Goal: Task Accomplishment & Management: Manage account settings

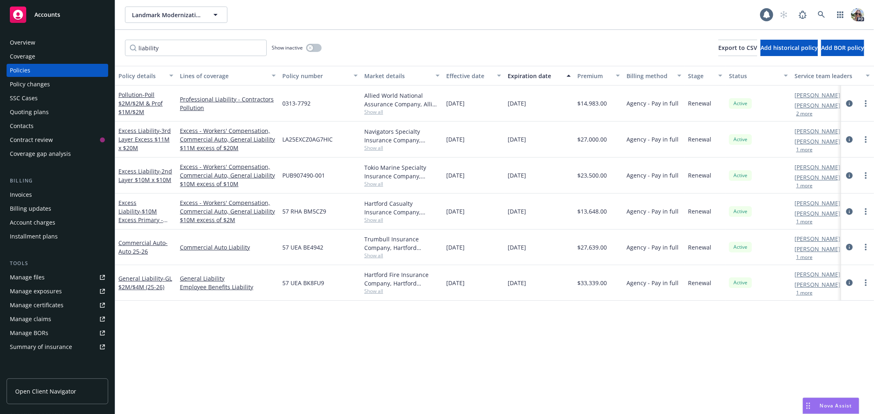
scroll to position [29, 0]
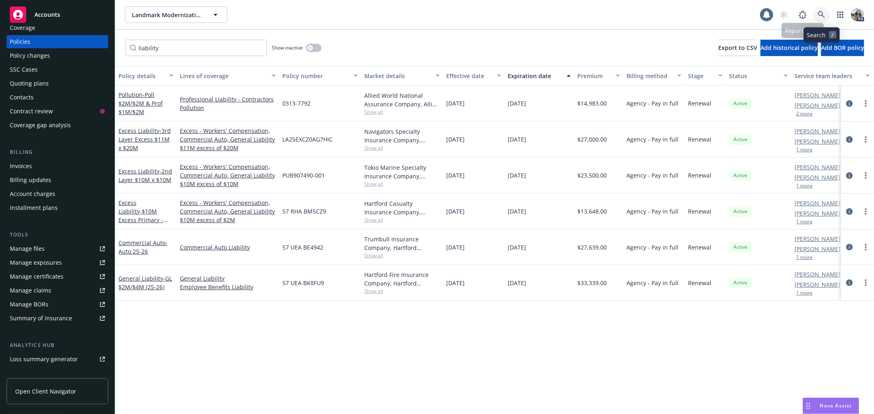
click at [818, 11] on icon at bounding box center [820, 14] width 7 height 7
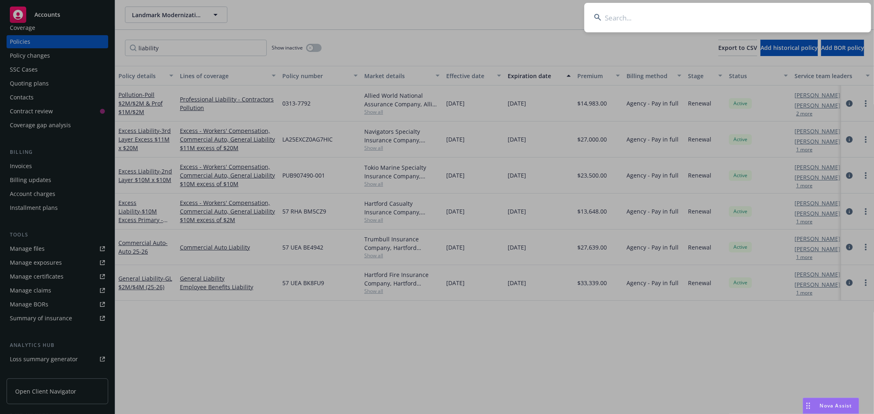
drag, startPoint x: 632, startPoint y: 20, endPoint x: 627, endPoint y: 13, distance: 9.2
click at [628, 14] on input at bounding box center [727, 17] width 287 height 29
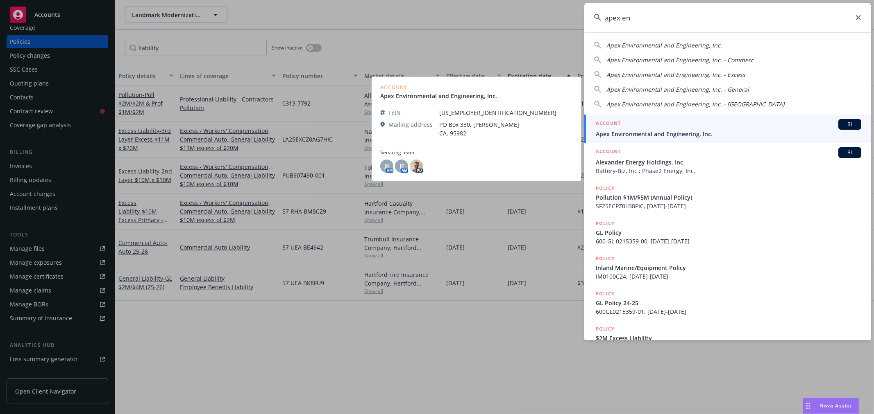
type input "apex en"
click at [646, 133] on span "Apex Environmental and Engineering, Inc." at bounding box center [727, 134] width 265 height 9
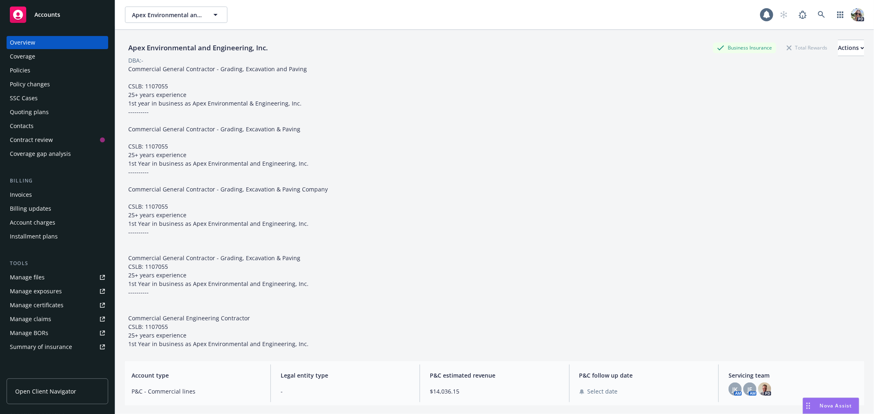
click at [25, 79] on div "Policy changes" at bounding box center [30, 84] width 40 height 13
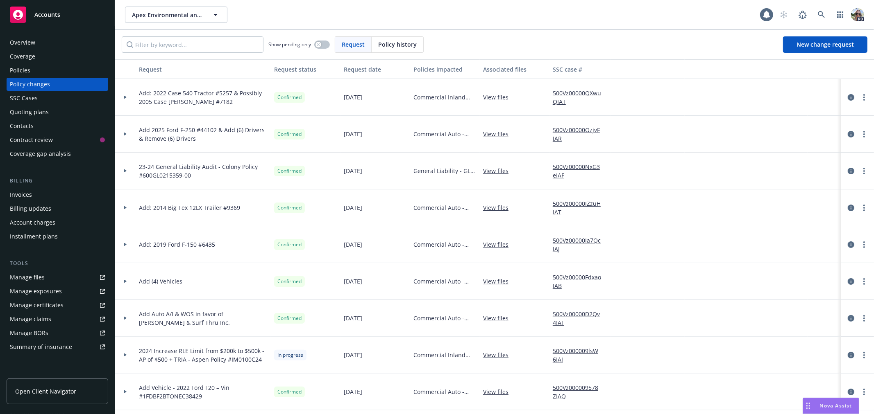
click at [124, 95] on div at bounding box center [125, 97] width 20 height 37
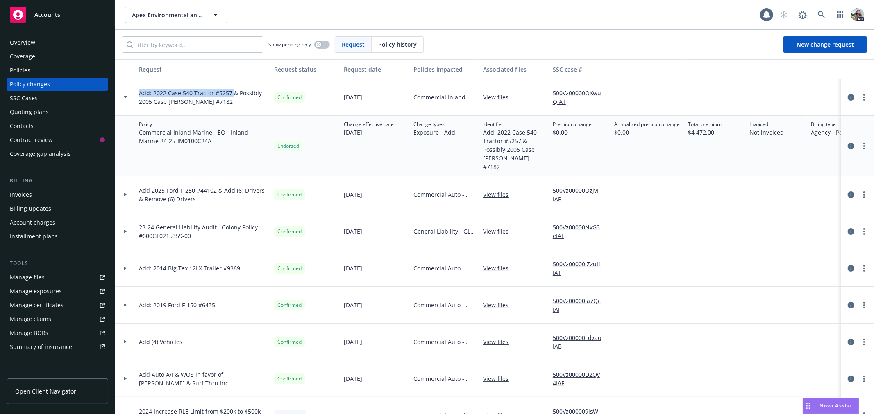
drag, startPoint x: 231, startPoint y: 95, endPoint x: 140, endPoint y: 92, distance: 91.4
click at [140, 92] on span "Add: 2022 Case 540 Tractor #5257 & Possibly 2005 Case IH Steiger #7182" at bounding box center [203, 97] width 129 height 17
click at [232, 104] on span "Add: 2022 Case 540 Tractor #5257 & Possibly 2005 Case IH Steiger #7182" at bounding box center [203, 97] width 129 height 17
drag, startPoint x: 220, startPoint y: 103, endPoint x: 231, endPoint y: 93, distance: 14.8
click at [231, 93] on span "Add: 2022 Case 540 Tractor #5257 & Possibly 2005 Case IH Steiger #7182" at bounding box center [203, 97] width 129 height 17
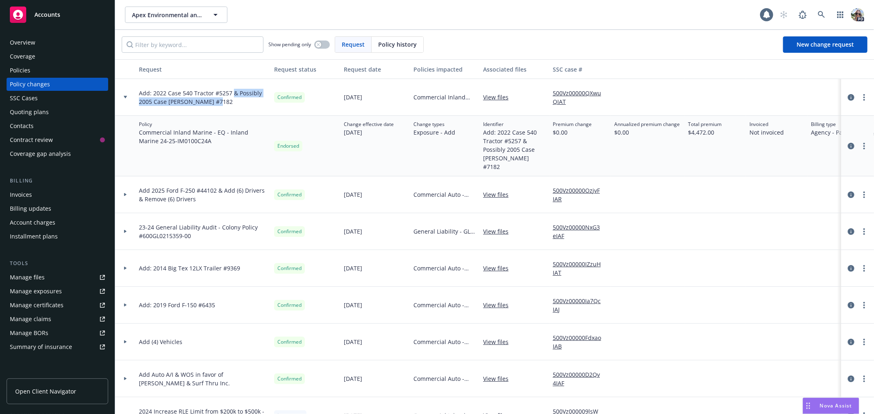
click at [217, 100] on span "Add: 2022 Case 540 Tractor #5257 & Possibly 2005 Case IH Steiger #7182" at bounding box center [203, 97] width 129 height 17
drag, startPoint x: 216, startPoint y: 101, endPoint x: 233, endPoint y: 93, distance: 18.5
click at [233, 93] on span "Add: 2022 Case 540 Tractor #5257 & Possibly 2005 Case IH Steiger #7182" at bounding box center [203, 97] width 129 height 17
drag, startPoint x: 533, startPoint y: 161, endPoint x: 478, endPoint y: 152, distance: 55.6
click at [478, 152] on div "Policy Commercial Inland Marine - EQ - Inland Marine 24-25 - IM0100C24A Endorse…" at bounding box center [539, 146] width 848 height 61
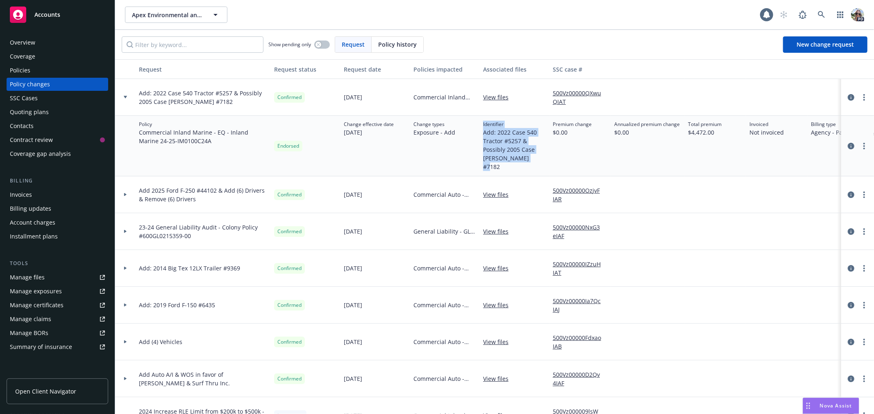
click at [544, 157] on span "Add: 2022 Case 540 Tractor #5257 & Possibly 2005 Case IH Steiger #7182" at bounding box center [514, 149] width 63 height 43
drag, startPoint x: 529, startPoint y: 160, endPoint x: 487, endPoint y: 138, distance: 47.3
click at [485, 153] on span "Add: 2022 Case 540 Tractor #5257 & Possibly 2005 Case IH Steiger #7182" at bounding box center [514, 149] width 63 height 43
drag, startPoint x: 552, startPoint y: 125, endPoint x: 581, endPoint y: 131, distance: 29.6
click at [581, 131] on div "Premium change $0.00" at bounding box center [579, 146] width 61 height 61
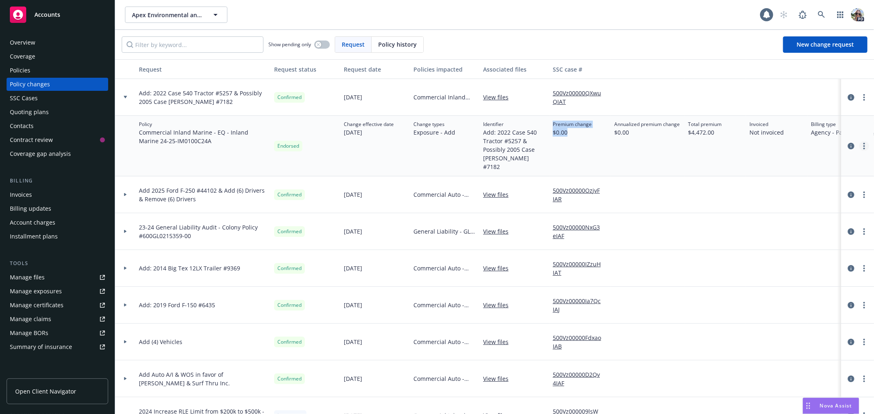
click at [863, 145] on circle "more" at bounding box center [864, 146] width 2 height 2
click at [742, 191] on link "Edit policy change" at bounding box center [791, 191] width 140 height 16
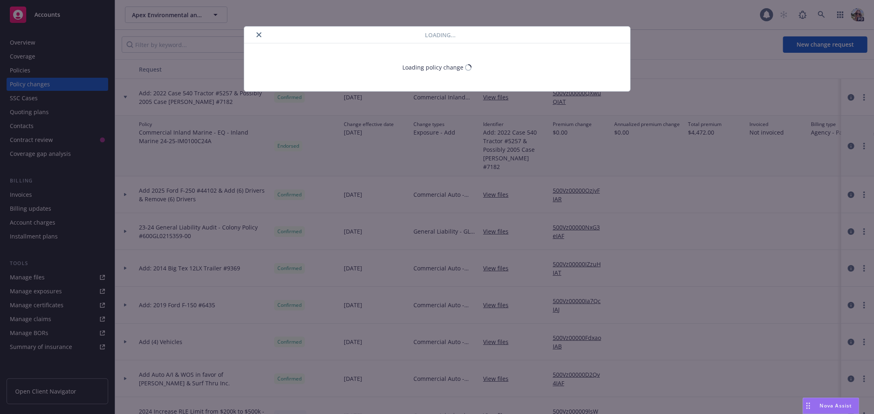
type textarea "x"
select select "ACCEPTED"
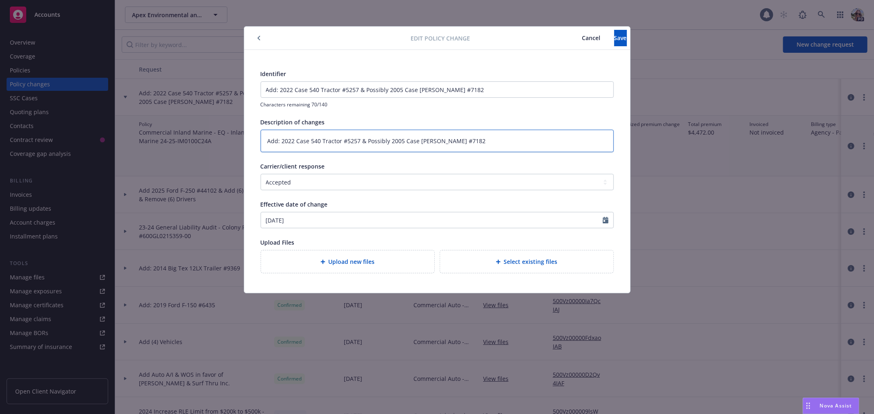
drag, startPoint x: 471, startPoint y: 138, endPoint x: 357, endPoint y: 140, distance: 113.9
click at [357, 140] on textarea "Add: 2022 Case 540 Tractor #5257 & Possibly 2005 Case IH Steiger #7182" at bounding box center [436, 141] width 353 height 23
type textarea "x"
type textarea "Add: 2022 Case 540 Tractor #5257"
drag, startPoint x: 475, startPoint y: 91, endPoint x: 358, endPoint y: 88, distance: 117.1
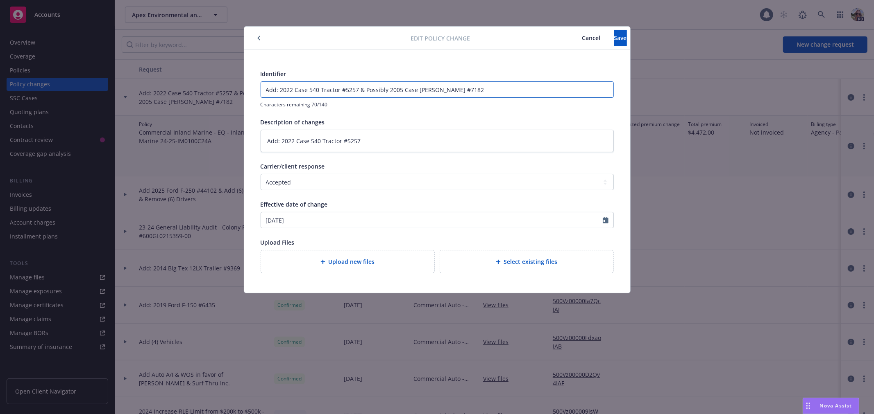
click at [358, 88] on input "Add: 2022 Case 540 Tractor #5257 & Possibly 2005 Case IH Steiger #7182" at bounding box center [437, 90] width 352 height 16
type textarea "x"
type input "Add: 2022 Case 540 Tractor #5257"
click at [614, 40] on span "Save" at bounding box center [620, 38] width 13 height 8
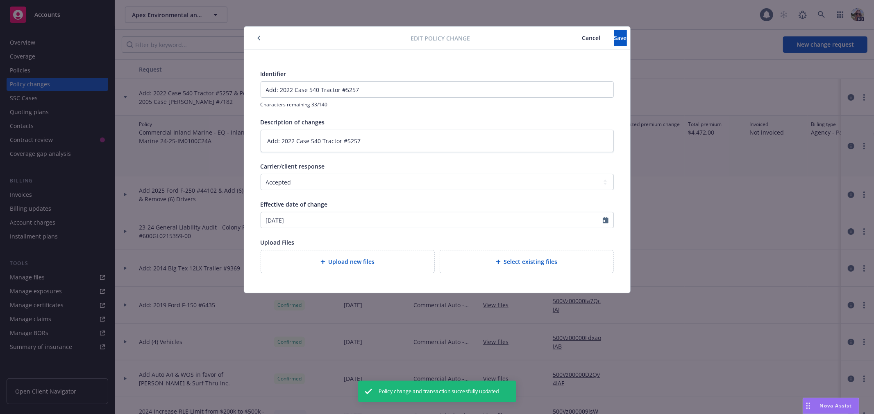
type textarea "x"
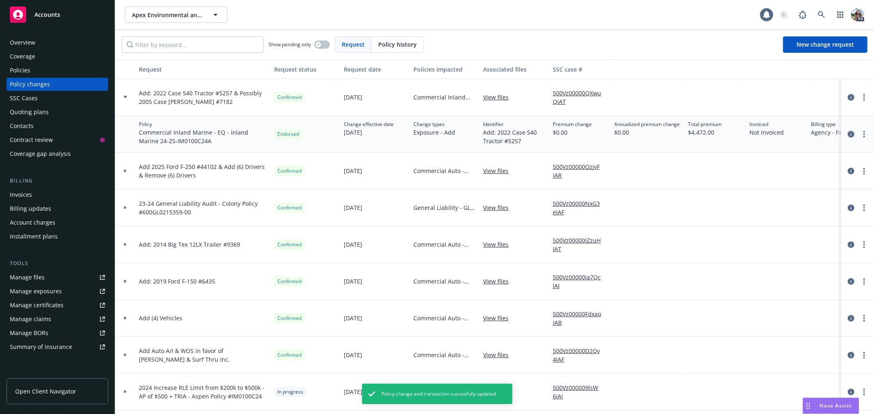
click at [847, 134] on icon "circleInformation" at bounding box center [850, 134] width 7 height 7
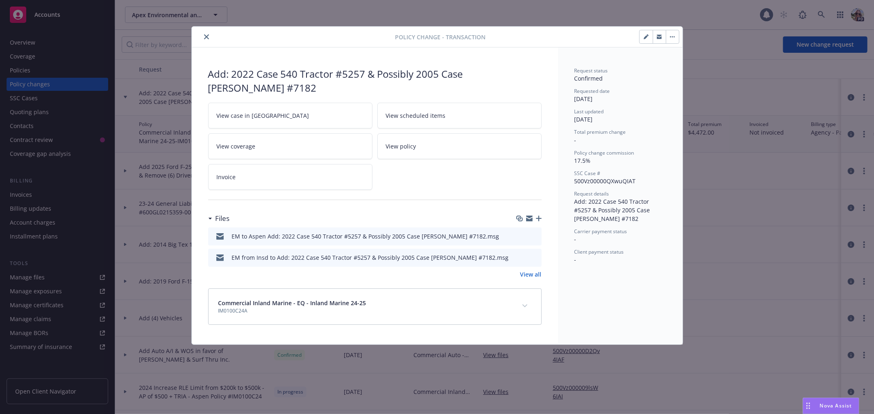
click at [529, 272] on link "View all" at bounding box center [530, 274] width 21 height 9
click at [207, 35] on icon "close" at bounding box center [206, 36] width 5 height 5
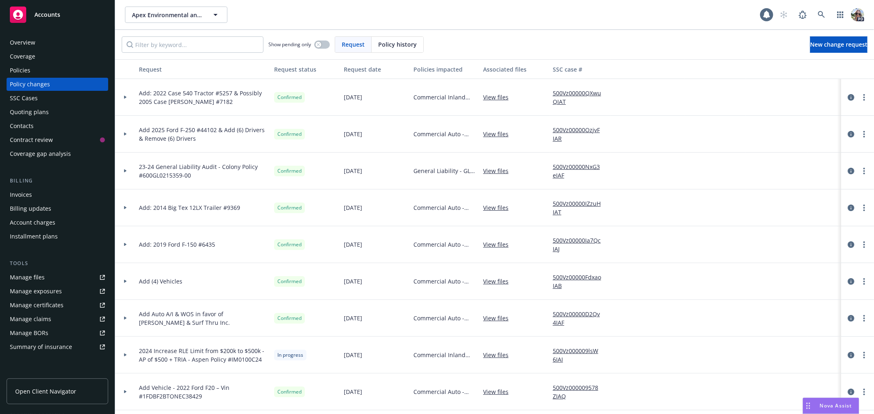
click at [124, 97] on icon at bounding box center [125, 97] width 2 height 3
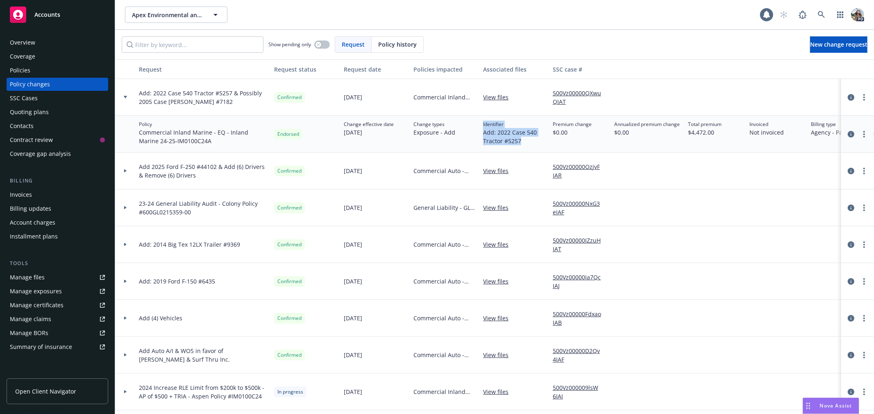
drag, startPoint x: 526, startPoint y: 142, endPoint x: 475, endPoint y: 135, distance: 51.2
click at [475, 135] on div "Policy Commercial Inland Marine - EQ - Inland Marine 24-25 - IM0100C24A Endorse…" at bounding box center [539, 134] width 848 height 37
click at [124, 98] on icon at bounding box center [125, 97] width 3 height 3
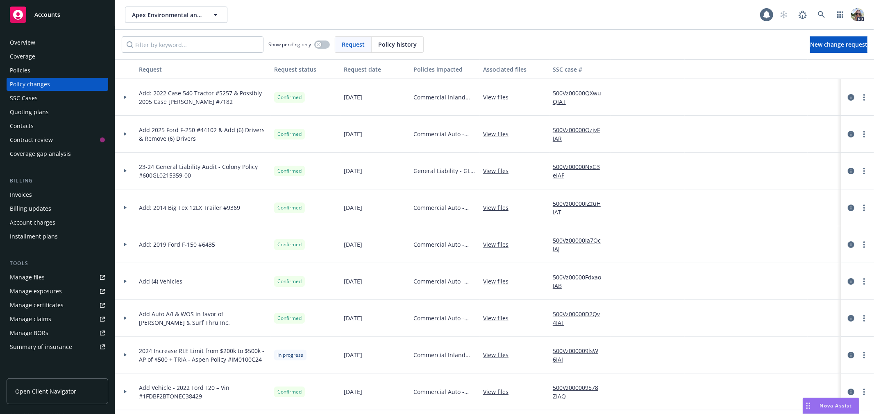
click at [126, 97] on icon at bounding box center [125, 97] width 3 height 3
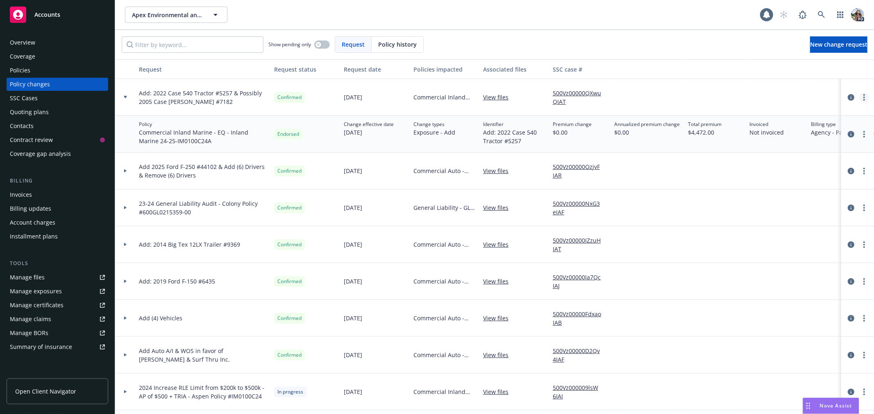
click at [863, 97] on circle "more" at bounding box center [864, 98] width 2 height 2
click at [751, 128] on link "Edit request summary" at bounding box center [791, 130] width 140 height 16
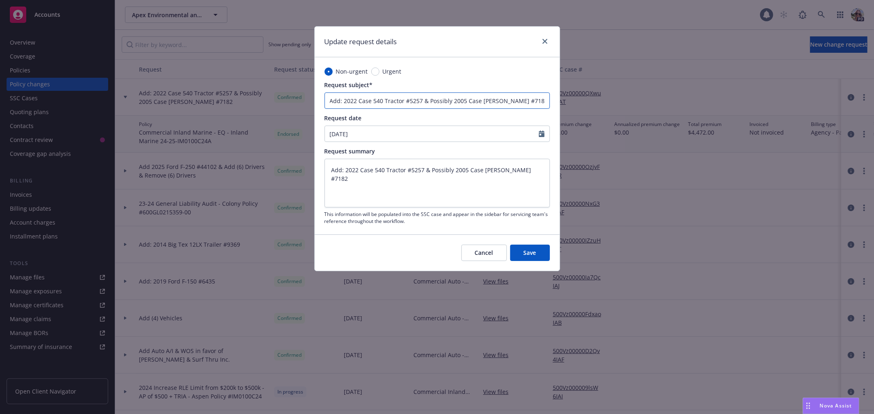
drag, startPoint x: 529, startPoint y: 102, endPoint x: 423, endPoint y: 100, distance: 106.5
click at [423, 100] on input "Add: 2022 Case 540 Tractor #5257 & Possibly 2005 Case IH Steiger #7182" at bounding box center [436, 101] width 225 height 16
type input "Add: 2022 Case 540 Tractor #5257"
type textarea "x"
type input "Add: 2022 Case 540 Tractor #5257"
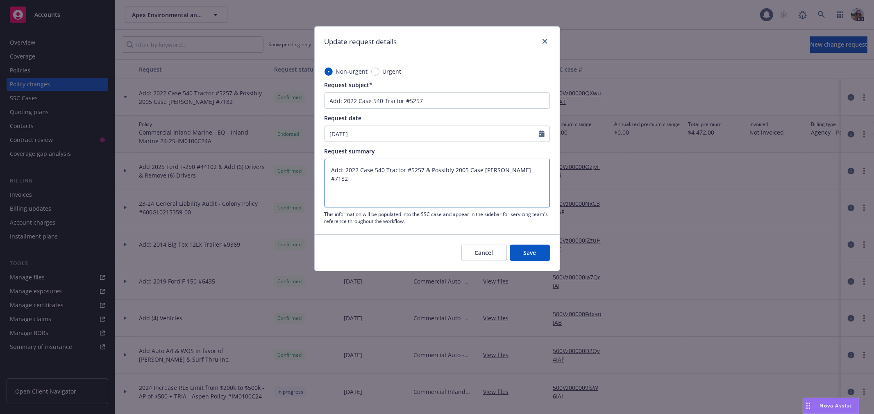
drag, startPoint x: 530, startPoint y: 171, endPoint x: 420, endPoint y: 169, distance: 109.8
click at [423, 170] on textarea "Add: 2022 Case 540 Tractor #5257 & Possibly 2005 Case IH Steiger #7182" at bounding box center [436, 183] width 225 height 48
type textarea "Add: 2022 Case 540 Tractor #5257"
type textarea "x"
type textarea "Add: 2022 Case 540 Tractor #5257"
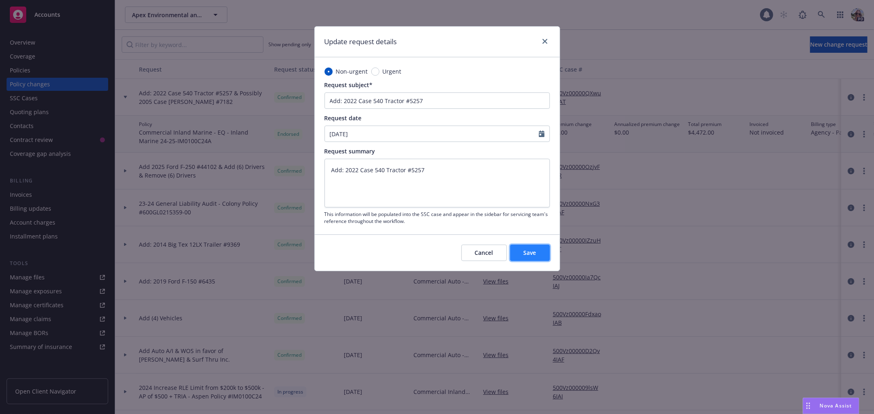
click at [528, 247] on button "Save" at bounding box center [530, 253] width 40 height 16
type textarea "x"
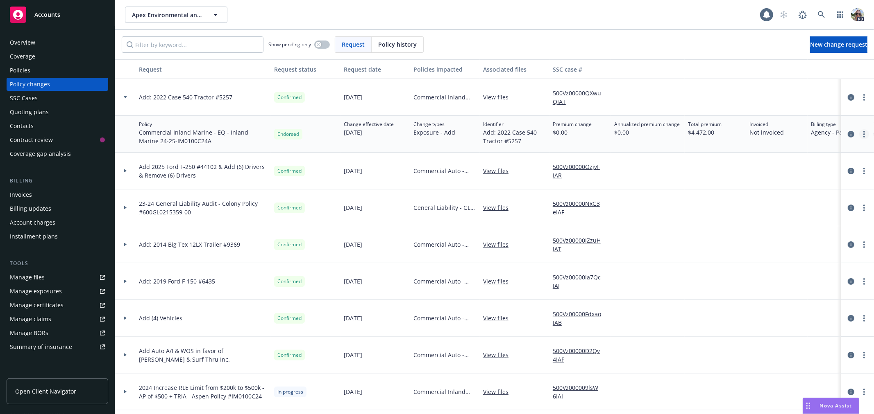
click at [863, 132] on icon "more" at bounding box center [864, 134] width 2 height 7
click at [752, 198] on link "Edit billing info" at bounding box center [791, 200] width 140 height 16
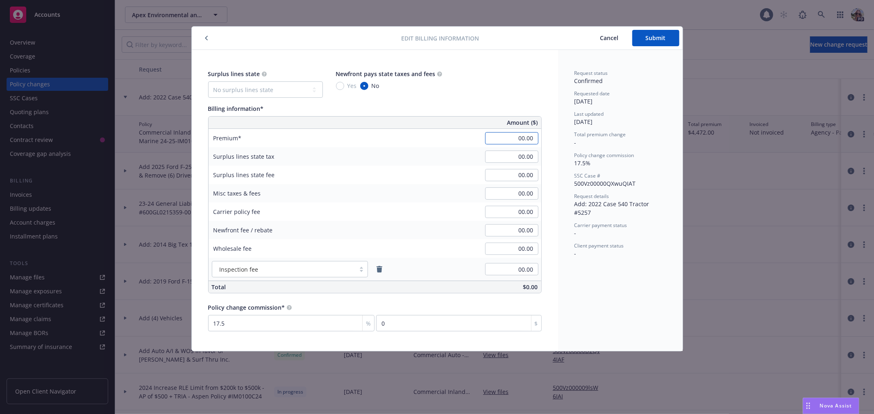
click at [498, 140] on input "00.00" at bounding box center [511, 138] width 53 height 12
type input "1,460.00"
type input "255.5"
click at [669, 36] on button "Submit" at bounding box center [655, 38] width 47 height 16
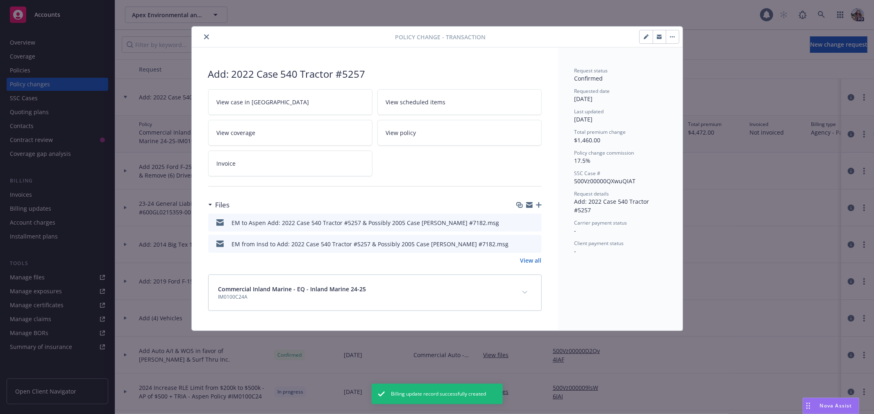
click at [208, 32] on div at bounding box center [295, 37] width 200 height 10
click at [205, 35] on icon "close" at bounding box center [206, 36] width 5 height 5
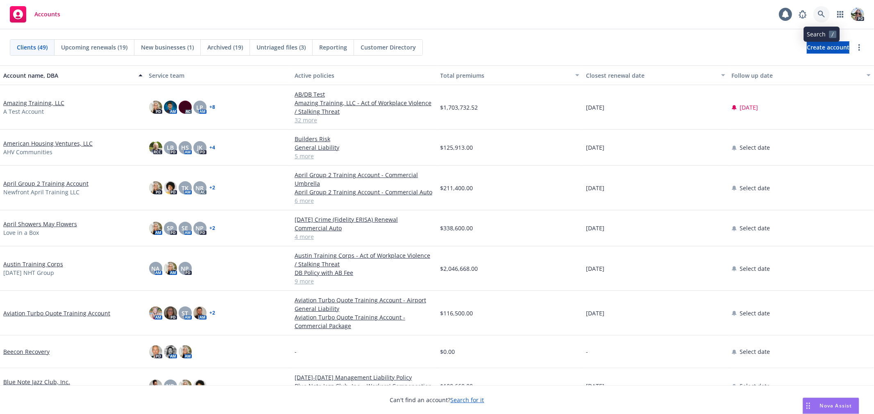
click at [817, 11] on icon at bounding box center [820, 14] width 7 height 7
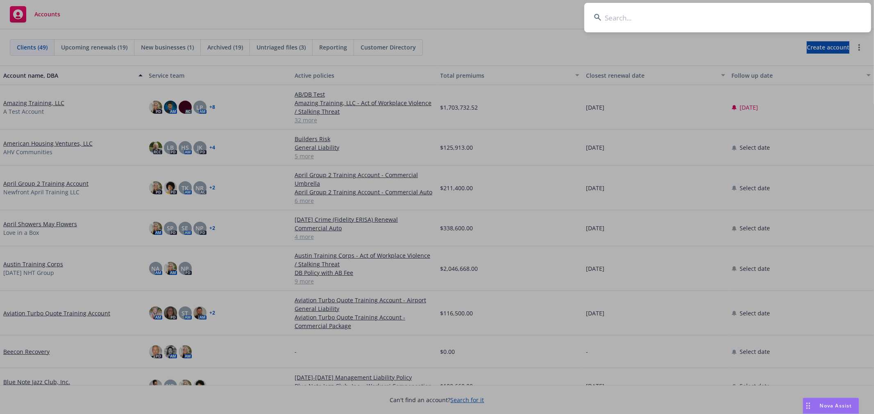
drag, startPoint x: 631, startPoint y: 21, endPoint x: 620, endPoint y: 0, distance: 23.4
click at [622, 11] on input at bounding box center [727, 17] width 287 height 29
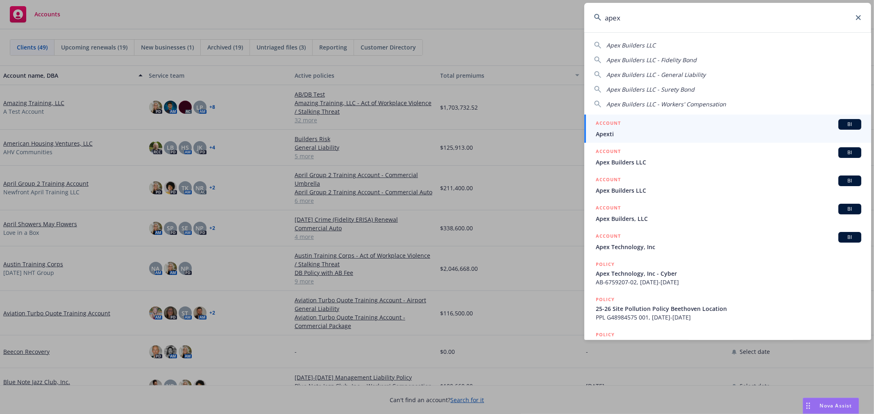
click at [654, 12] on input "apex" at bounding box center [727, 17] width 287 height 29
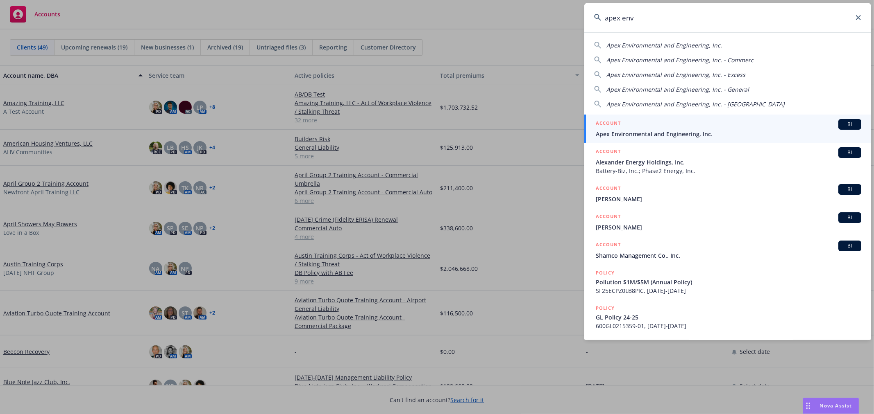
type input "apex env"
click at [623, 132] on span "Apex Environmental and Engineering, Inc." at bounding box center [727, 134] width 265 height 9
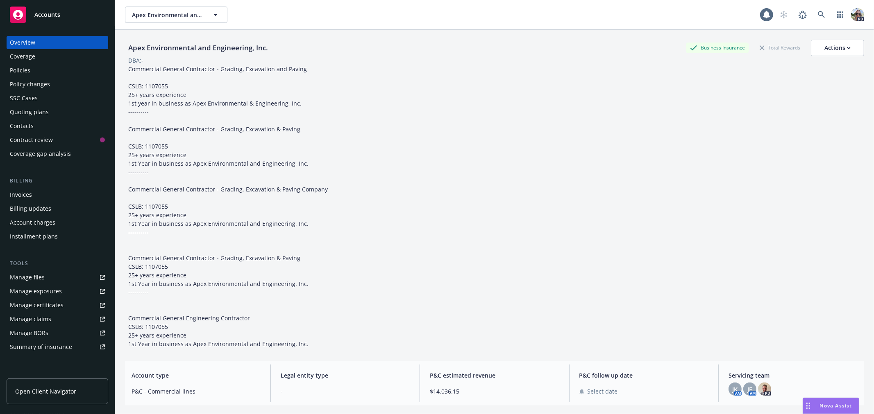
click at [11, 68] on div "Policies" at bounding box center [20, 70] width 20 height 13
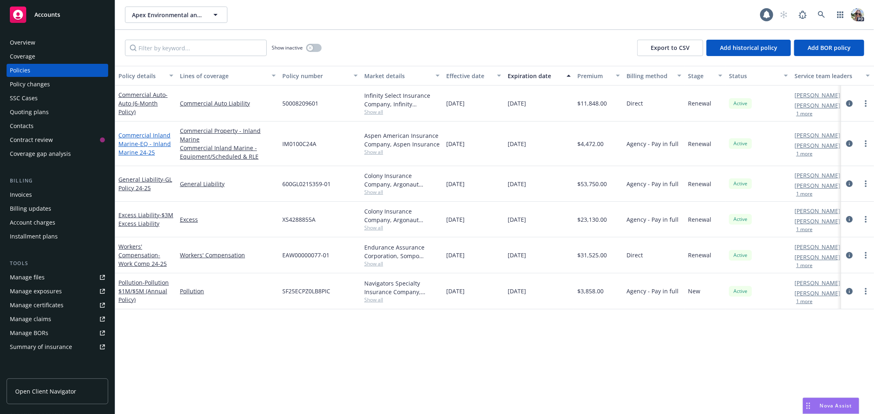
click at [128, 134] on link "Commercial Inland Marine - EQ - Inland Marine 24-25" at bounding box center [144, 143] width 52 height 25
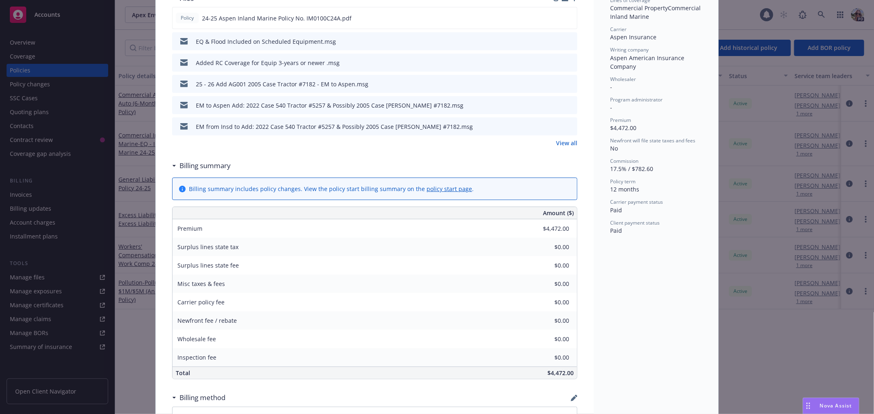
scroll to position [239, 0]
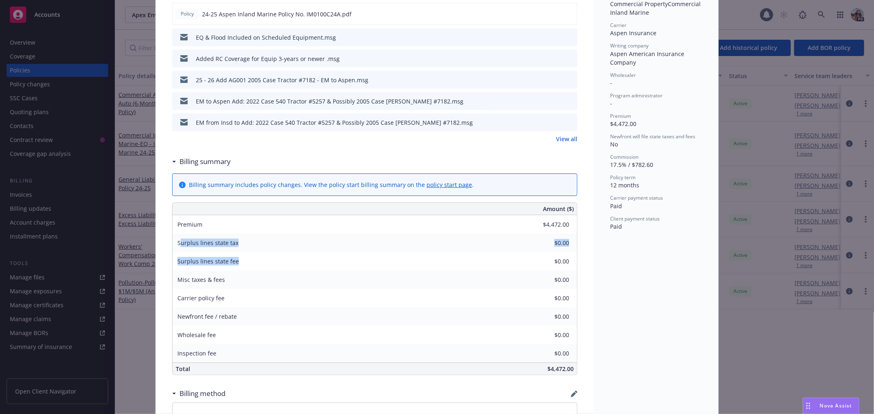
drag, startPoint x: 179, startPoint y: 244, endPoint x: 276, endPoint y: 260, distance: 98.8
click at [276, 261] on div "Amount ($) Premium $4,472.00 Surplus lines state tax $0.00 Surplus lines state …" at bounding box center [374, 289] width 405 height 173
type input "$5,932.00"
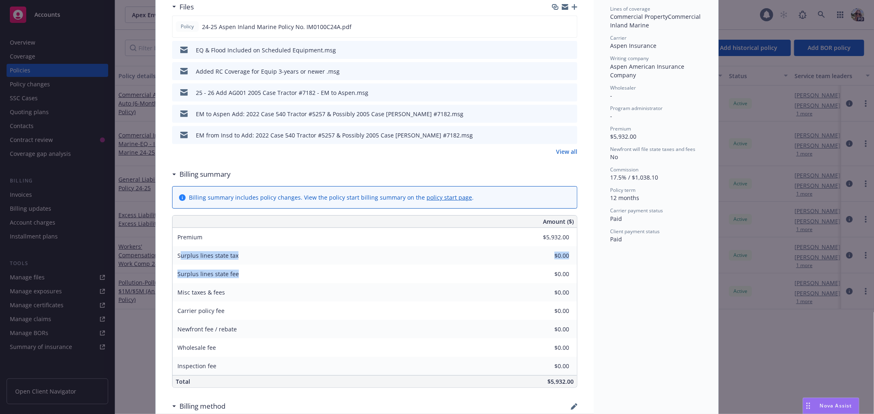
scroll to position [0, 0]
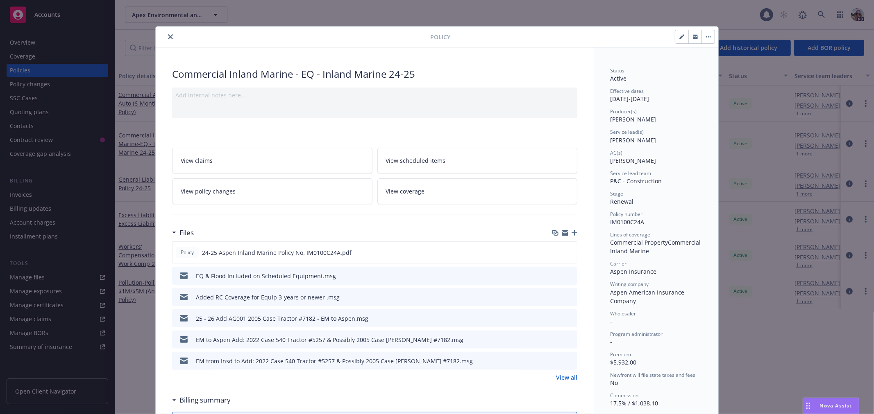
click at [168, 36] on icon "close" at bounding box center [170, 36] width 5 height 5
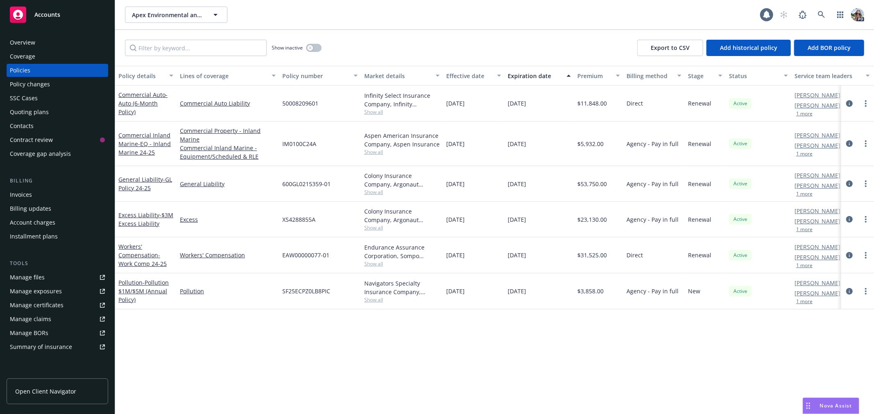
click at [27, 84] on div "Policy changes" at bounding box center [30, 84] width 40 height 13
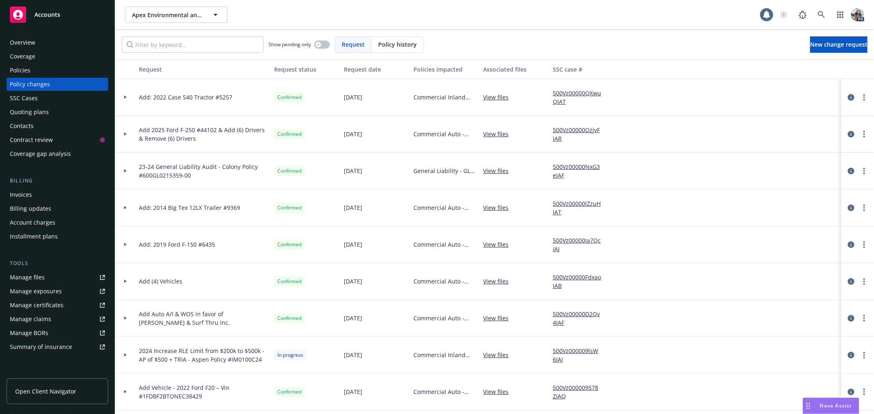
click at [125, 97] on icon at bounding box center [125, 97] width 2 height 3
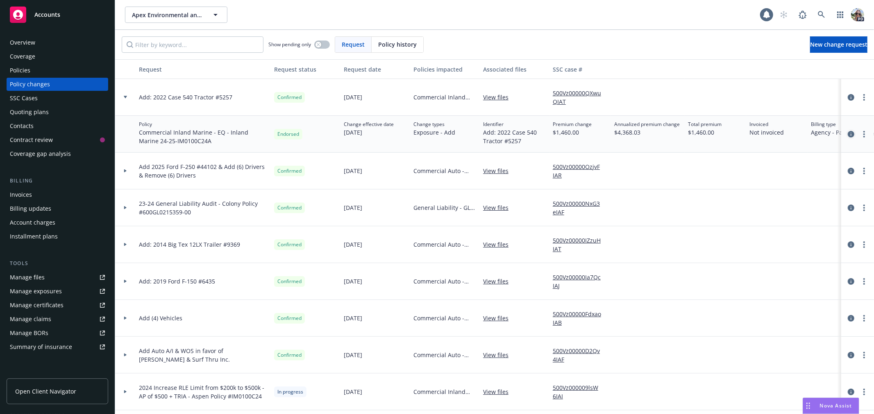
click at [847, 134] on icon "circleInformation" at bounding box center [850, 134] width 7 height 7
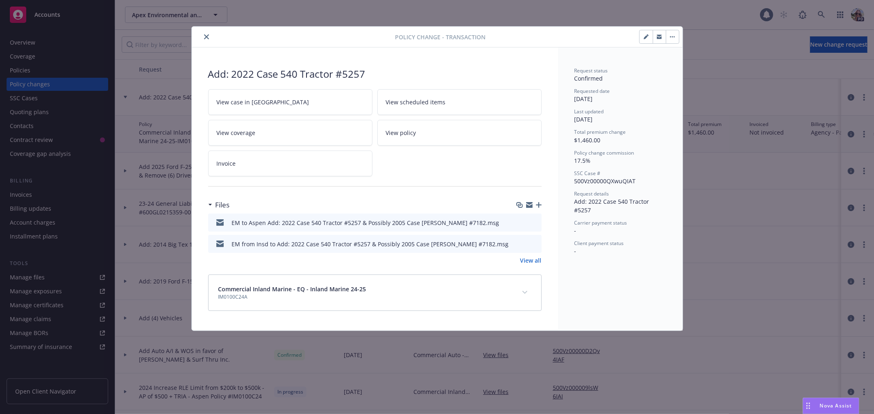
click at [206, 37] on icon "close" at bounding box center [206, 36] width 5 height 5
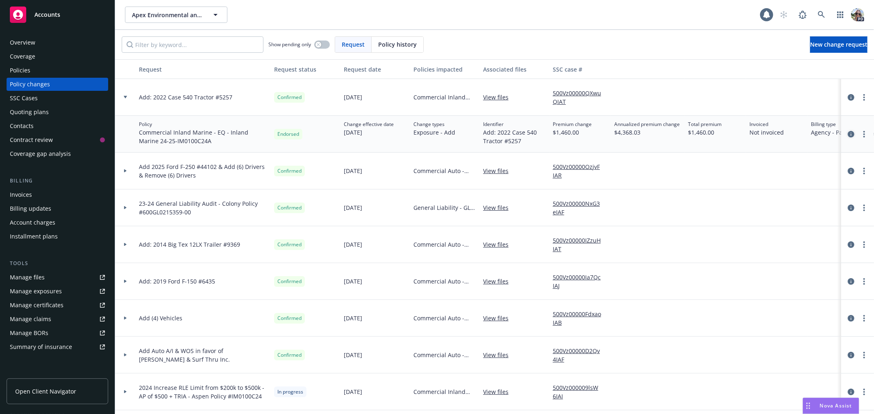
click at [847, 135] on icon "circleInformation" at bounding box center [850, 134] width 7 height 7
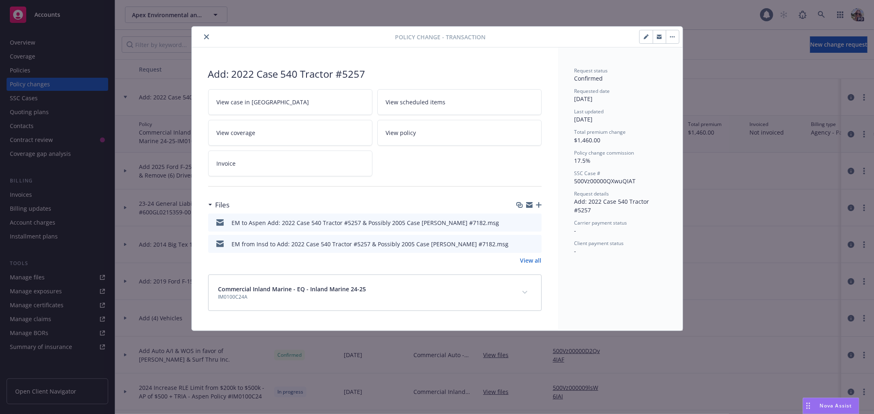
click at [208, 35] on icon "close" at bounding box center [206, 36] width 5 height 5
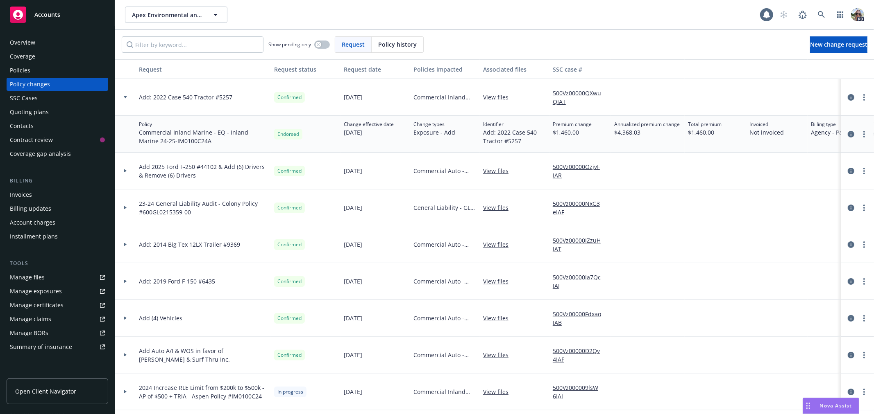
click at [559, 92] on link "500Vz00000QXwuQIAT" at bounding box center [579, 97] width 55 height 17
click at [863, 134] on circle "more" at bounding box center [864, 135] width 2 height 2
click at [17, 193] on div "Invoices" at bounding box center [21, 194] width 22 height 13
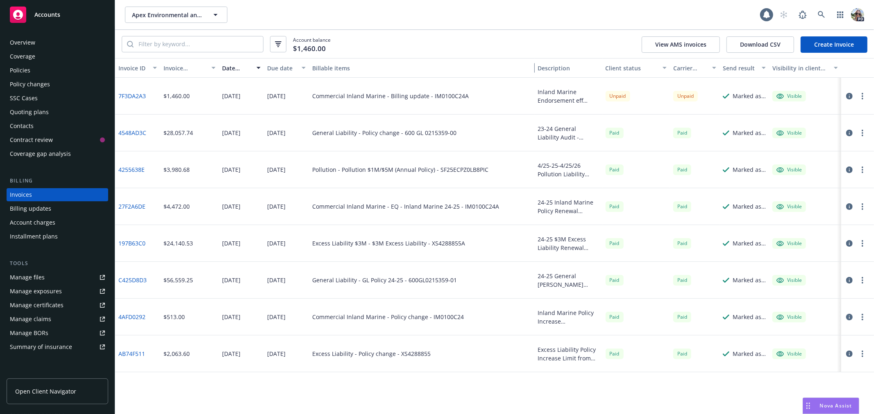
drag, startPoint x: 489, startPoint y: 72, endPoint x: 570, endPoint y: 72, distance: 81.9
click at [570, 72] on div "Invoice ID Invoice amount Date issued Due date Billable items Description Clien…" at bounding box center [494, 68] width 758 height 20
click at [26, 86] on div "Policy changes" at bounding box center [30, 84] width 40 height 13
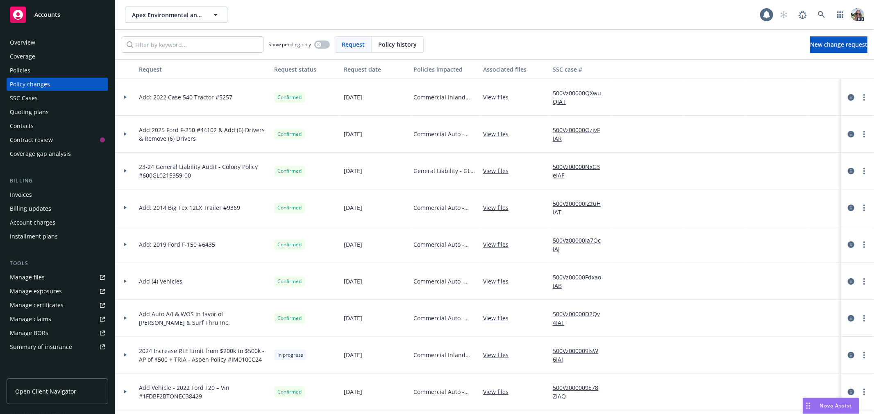
click at [126, 95] on div at bounding box center [125, 97] width 20 height 37
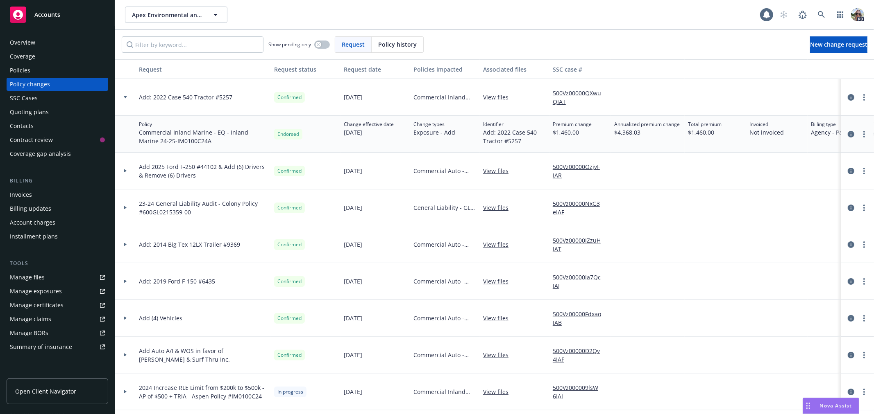
click at [24, 194] on div "Invoices" at bounding box center [21, 194] width 22 height 13
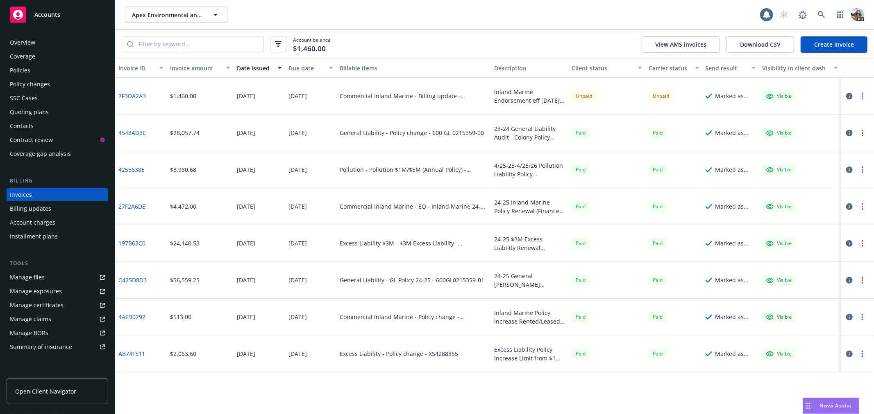
click at [23, 80] on div "Policy changes" at bounding box center [30, 84] width 40 height 13
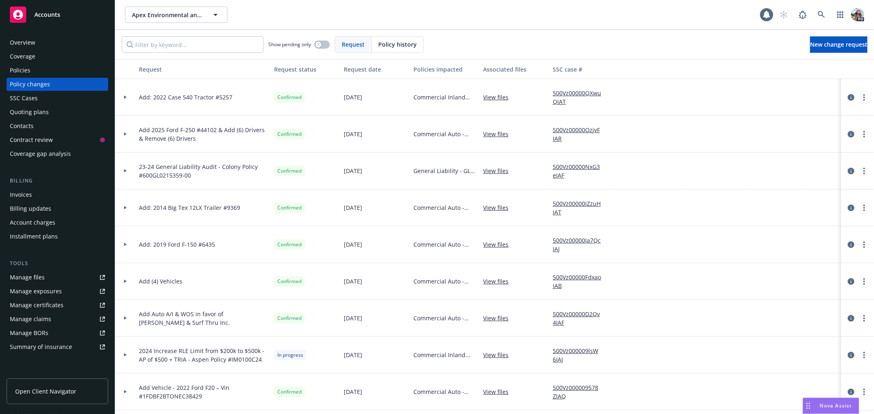
click at [126, 353] on div at bounding box center [125, 355] width 20 height 37
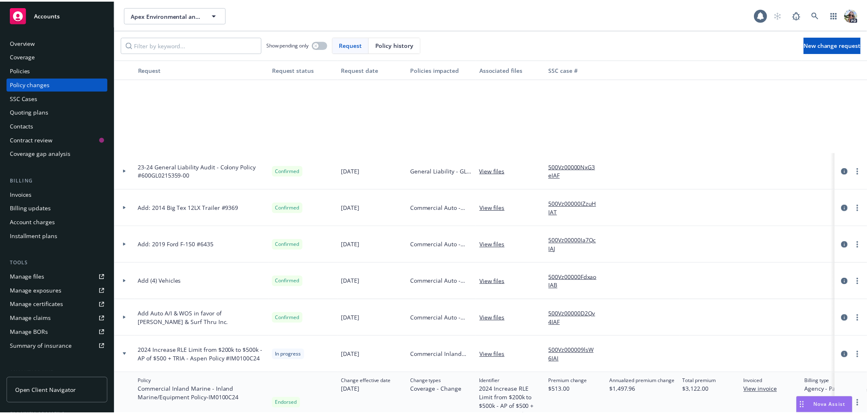
scroll to position [162, 0]
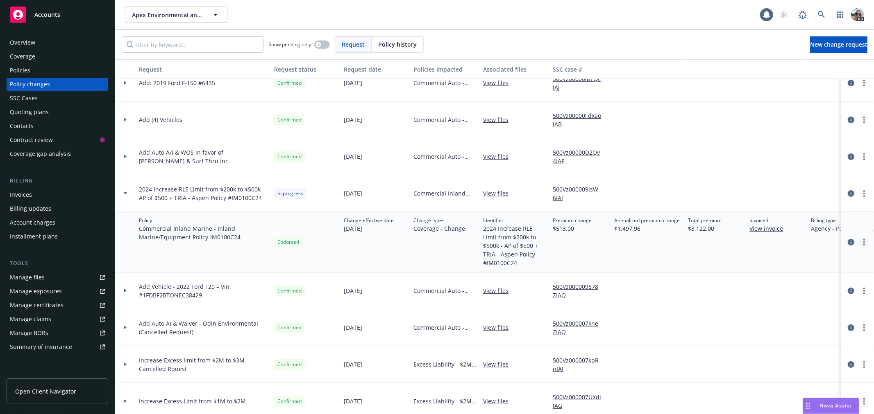
click at [859, 241] on link "more" at bounding box center [864, 243] width 10 height 10
click at [749, 273] on link "Resume workflow" at bounding box center [791, 275] width 140 height 16
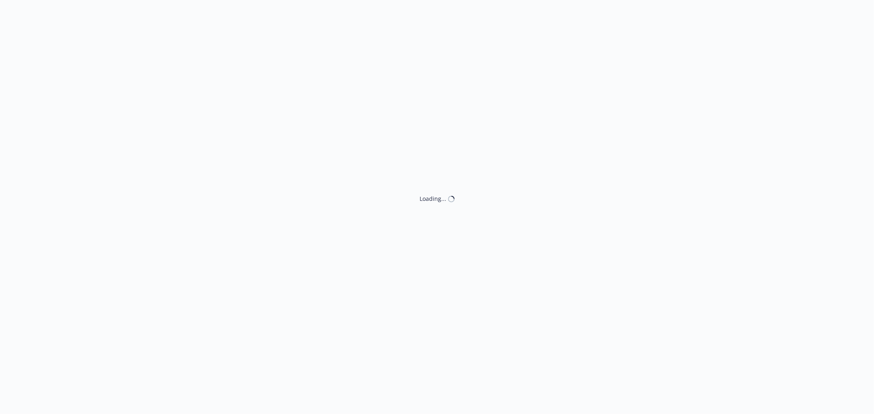
select select "ACCEPTED"
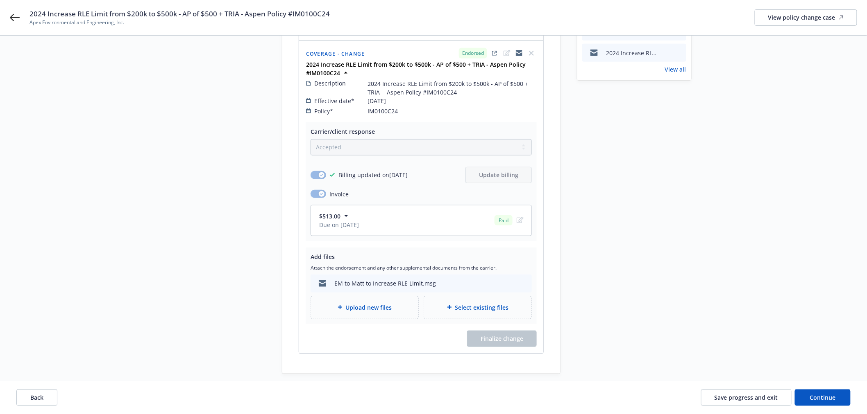
scroll to position [123, 0]
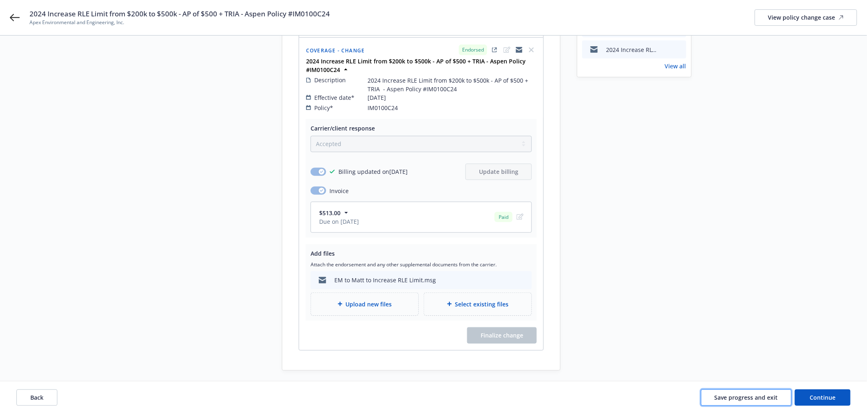
click at [731, 398] on span "Save progress and exit" at bounding box center [745, 398] width 63 height 8
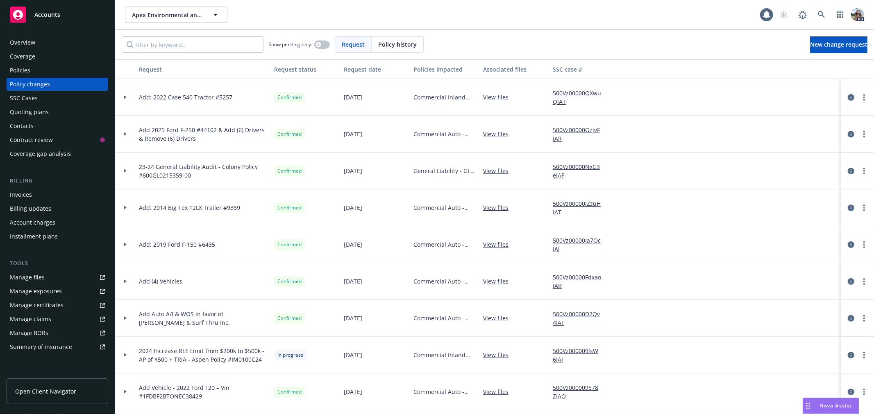
click at [124, 96] on icon at bounding box center [125, 97] width 3 height 3
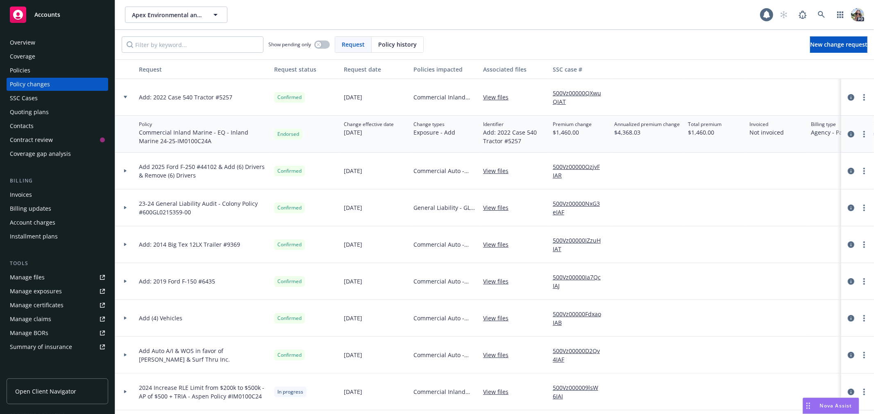
drag, startPoint x: 234, startPoint y: 401, endPoint x: 232, endPoint y: 396, distance: 5.3
click at [234, 400] on div "2024 Increase RLE Limit from $200k to $500k - AP of $500 + TRIA - Aspen Policy …" at bounding box center [203, 392] width 135 height 37
click at [859, 391] on link "more" at bounding box center [864, 392] width 10 height 10
drag, startPoint x: 752, startPoint y: 365, endPoint x: 755, endPoint y: 359, distance: 6.8
click at [752, 365] on link "Resume workflow" at bounding box center [798, 366] width 140 height 16
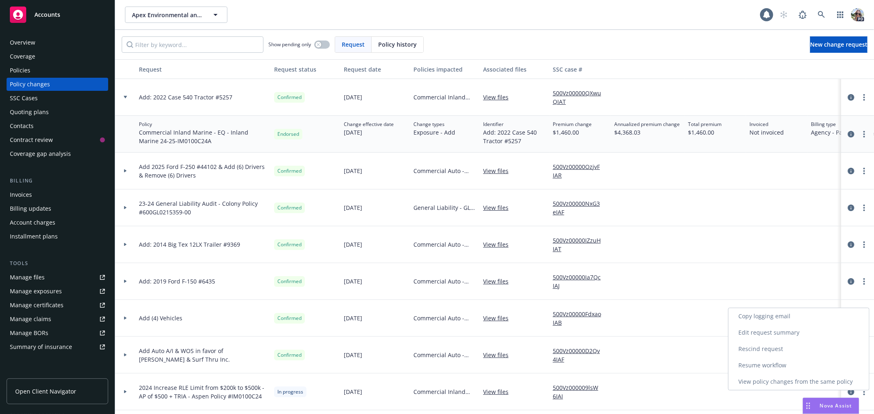
select select "ACCEPTED"
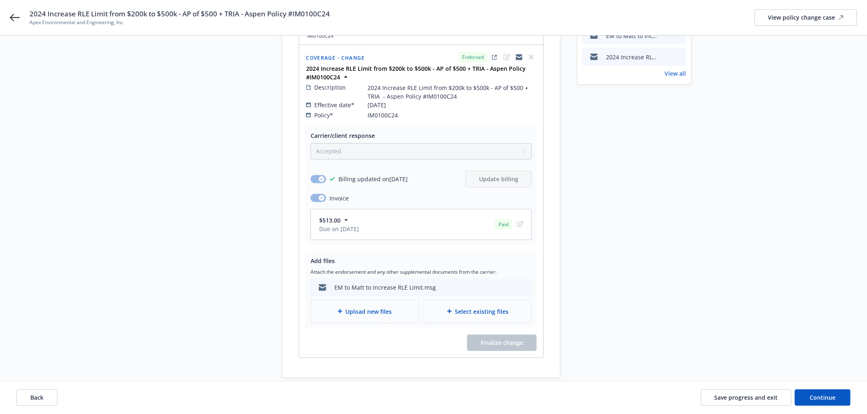
scroll to position [132, 0]
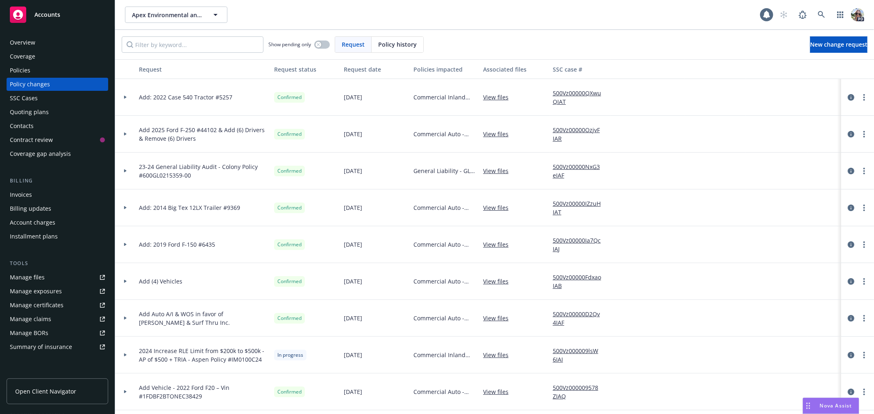
click at [125, 96] on icon at bounding box center [125, 97] width 3 height 3
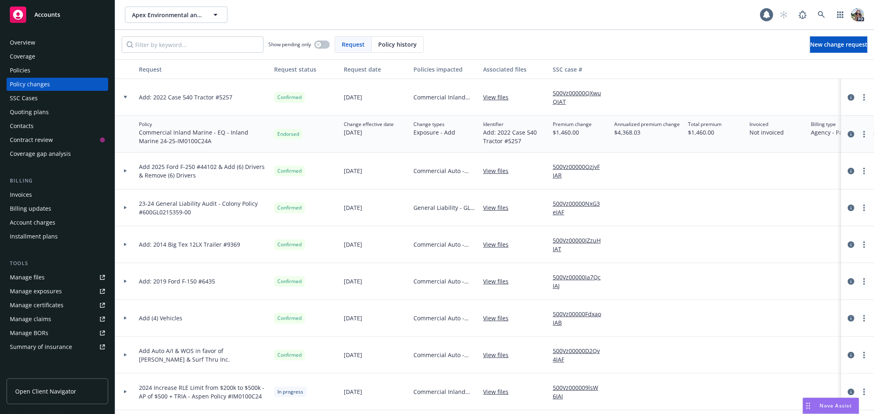
click at [39, 387] on link "Open Client Navigator" at bounding box center [58, 392] width 102 height 26
click at [847, 135] on icon "circleInformation" at bounding box center [850, 134] width 7 height 7
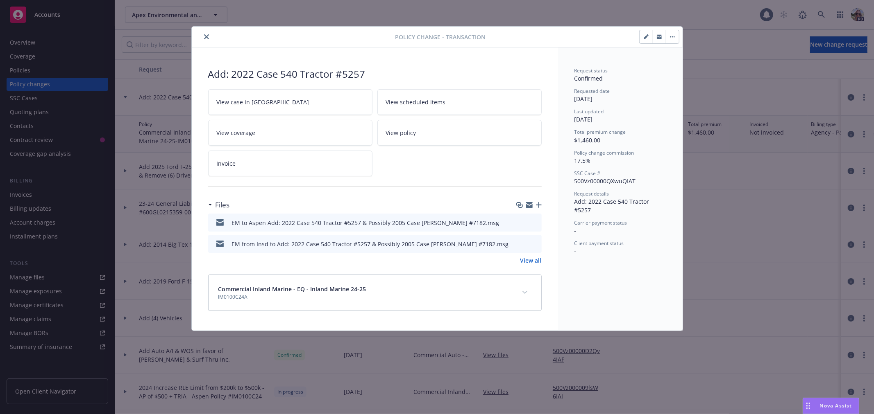
click at [537, 201] on div "Files" at bounding box center [374, 205] width 333 height 17
click at [208, 34] on icon "close" at bounding box center [206, 36] width 5 height 5
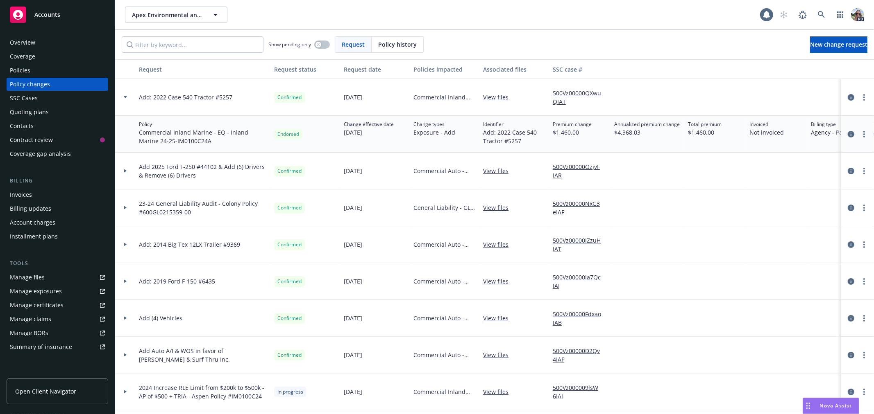
click at [18, 194] on div "Invoices" at bounding box center [21, 194] width 22 height 13
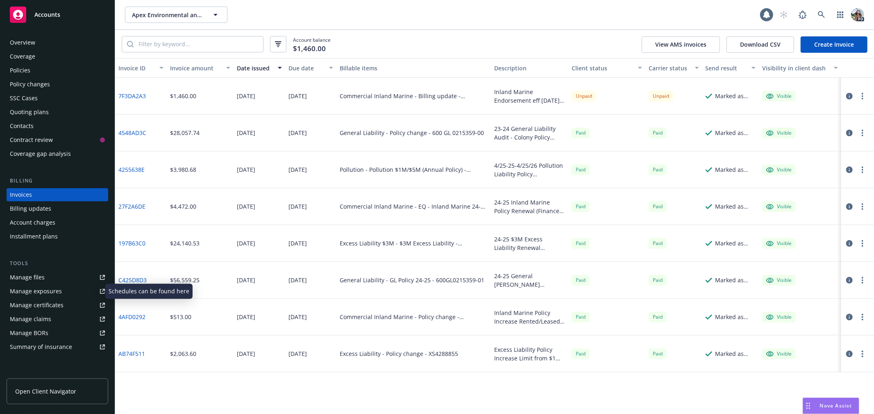
click at [25, 290] on div "Manage exposures" at bounding box center [36, 291] width 52 height 13
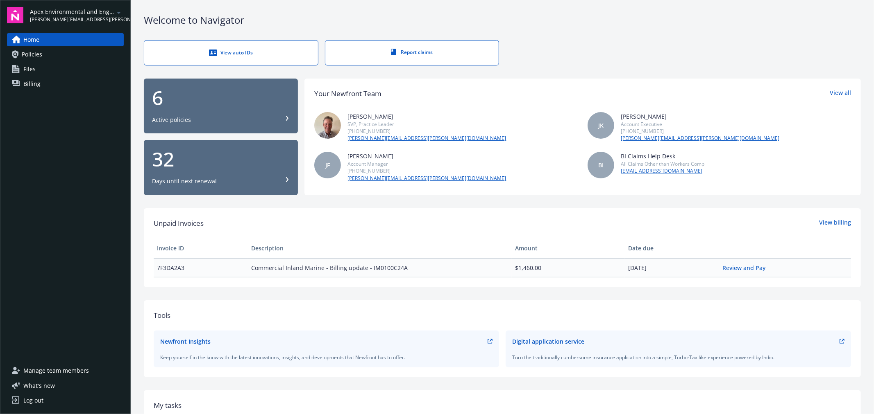
click at [31, 53] on span "Policies" at bounding box center [32, 54] width 20 height 13
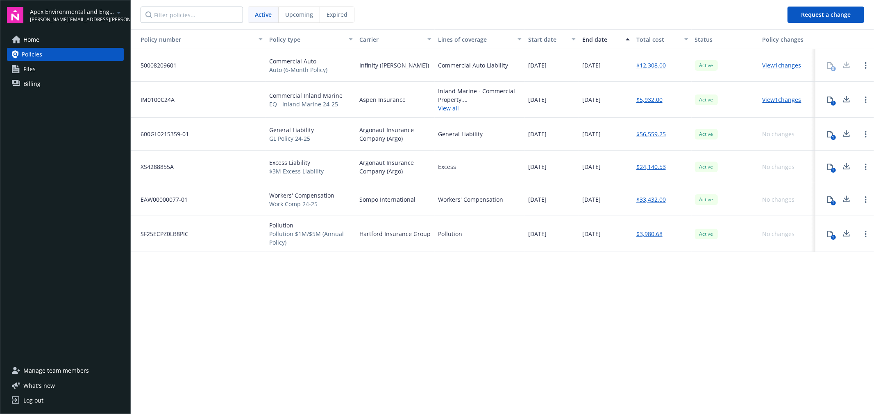
click at [783, 99] on link "View 1 changes" at bounding box center [781, 100] width 39 height 8
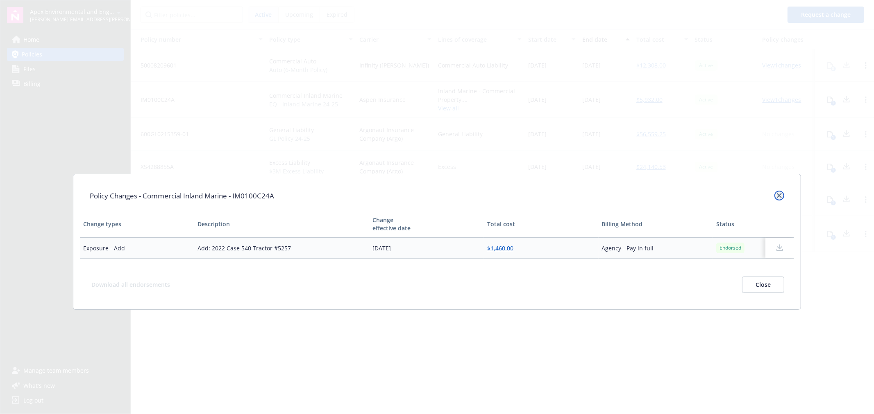
click at [779, 195] on icon "close" at bounding box center [778, 195] width 5 height 5
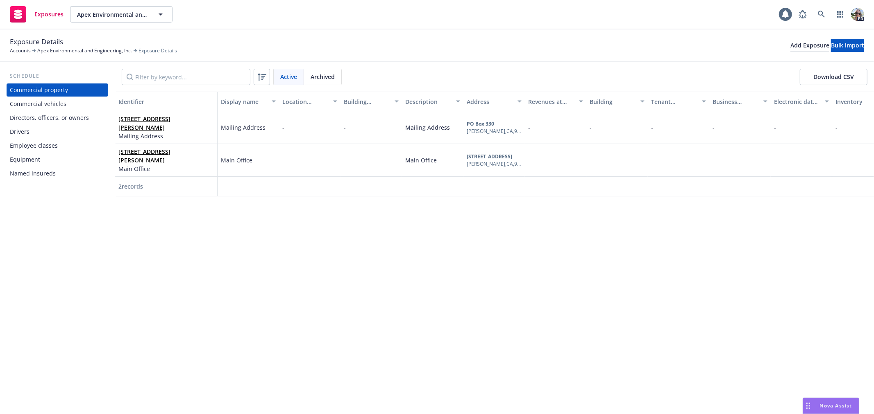
click at [20, 161] on div "Equipment" at bounding box center [25, 159] width 30 height 13
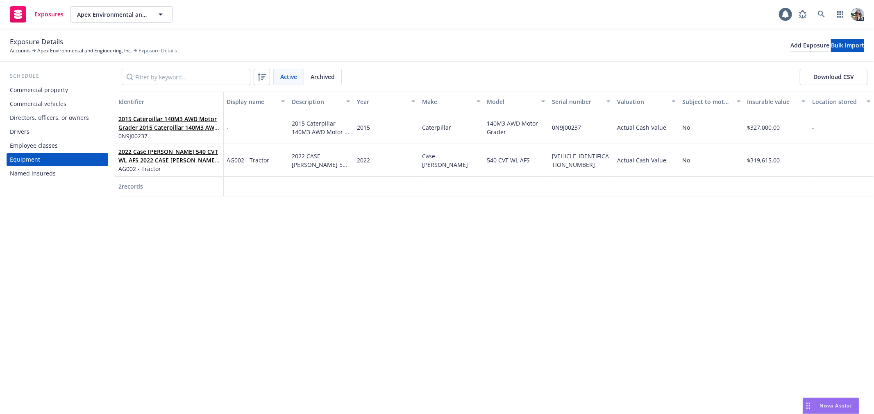
click at [26, 243] on div "Schedule Commercial property Commercial vehicles Directors, officers, or owners…" at bounding box center [57, 238] width 115 height 352
click at [351, 108] on button "Description" at bounding box center [320, 102] width 65 height 20
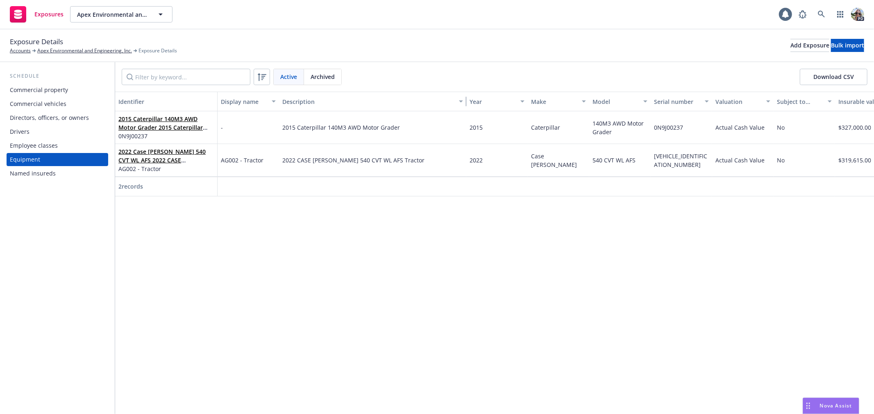
drag, startPoint x: 353, startPoint y: 103, endPoint x: 478, endPoint y: 101, distance: 125.7
click at [478, 101] on div "Identifier Display name Description Year Make Model Serial number Valuation Sub…" at bounding box center [536, 102] width 842 height 20
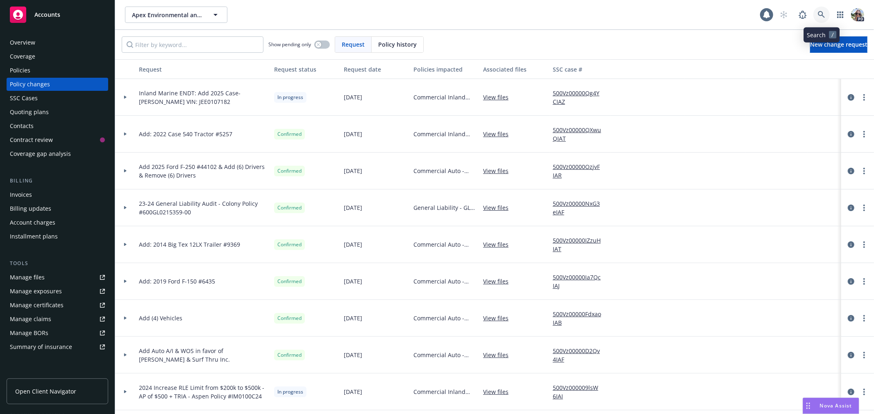
click at [821, 16] on icon at bounding box center [820, 14] width 7 height 7
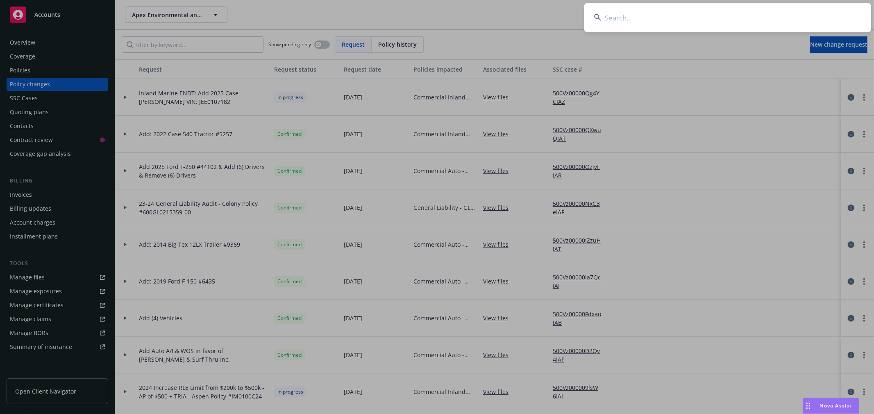
click at [638, 19] on input at bounding box center [727, 17] width 287 height 29
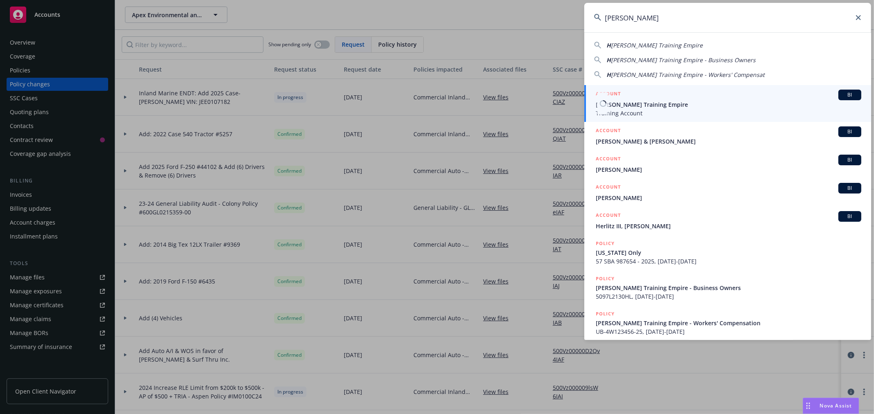
type input "HARLIE"
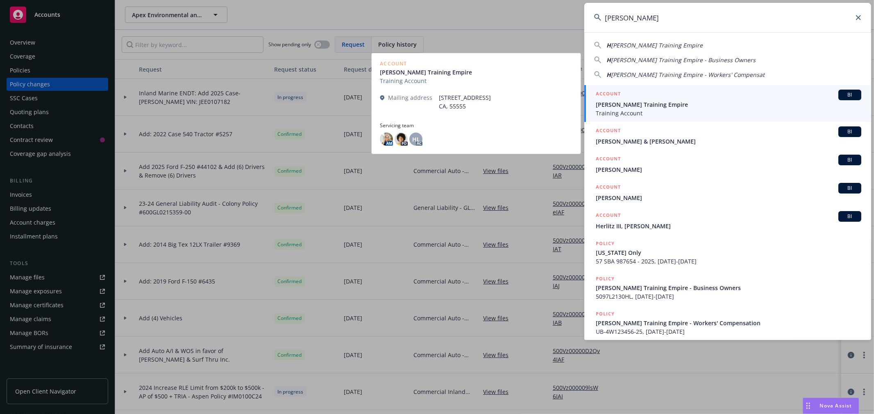
click at [605, 107] on span "[PERSON_NAME] Training Empire" at bounding box center [727, 104] width 265 height 9
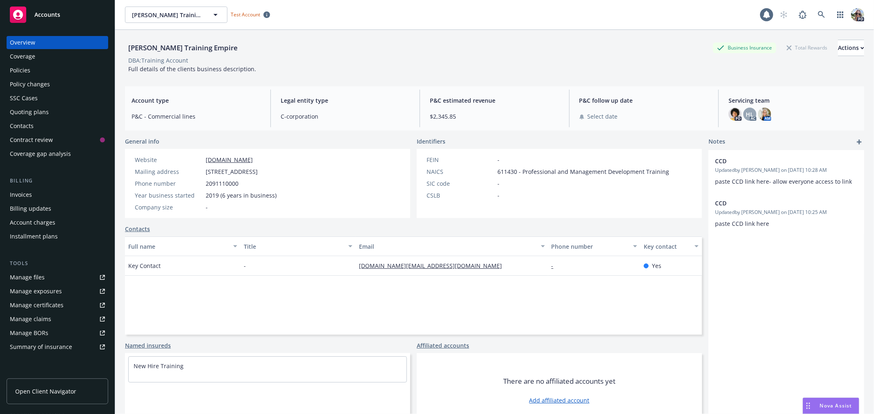
click at [15, 75] on div "Policies" at bounding box center [20, 70] width 20 height 13
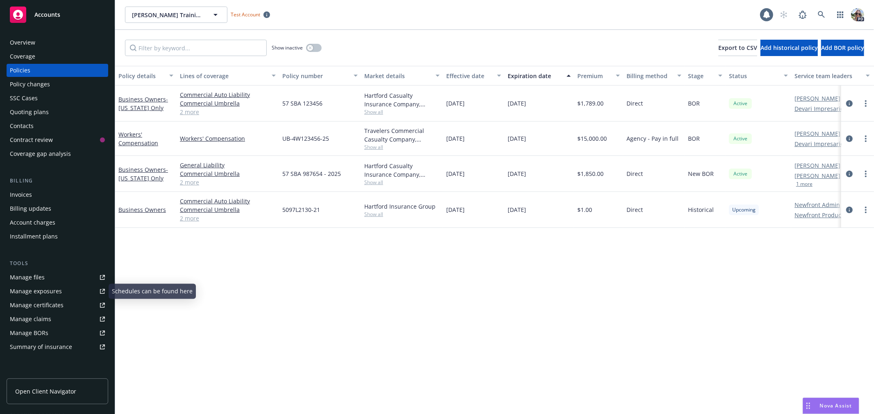
click at [23, 276] on div "Manage files" at bounding box center [27, 277] width 35 height 13
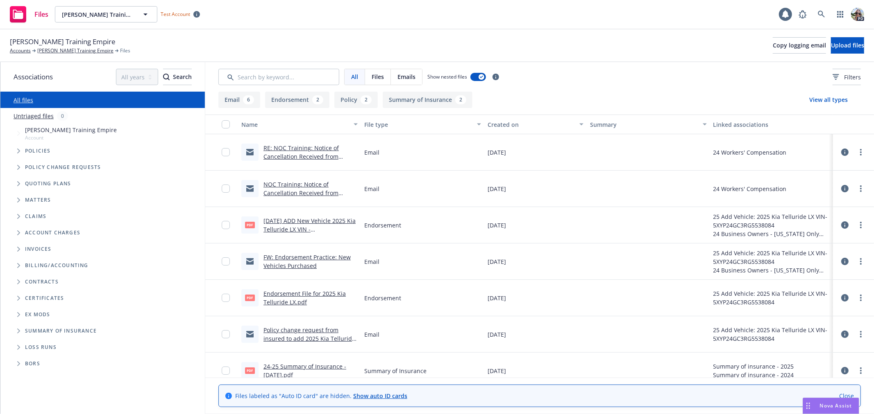
click at [296, 186] on link "NOC Training: Notice of Cancellation Received from Underwriter" at bounding box center [300, 193] width 75 height 25
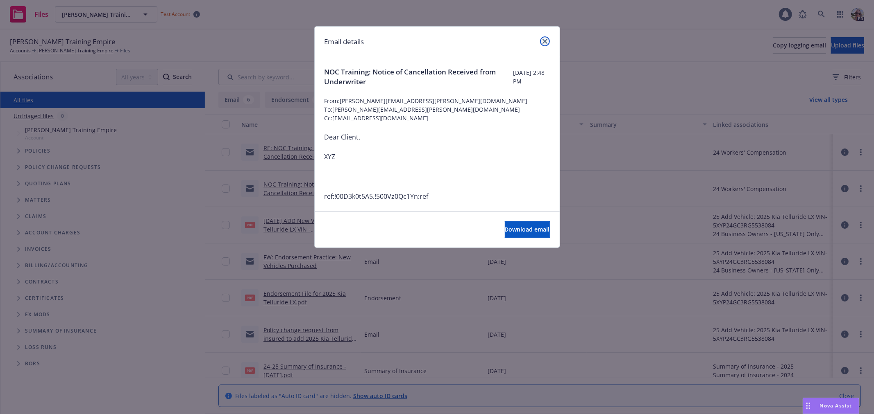
click at [544, 39] on icon "close" at bounding box center [544, 41] width 5 height 5
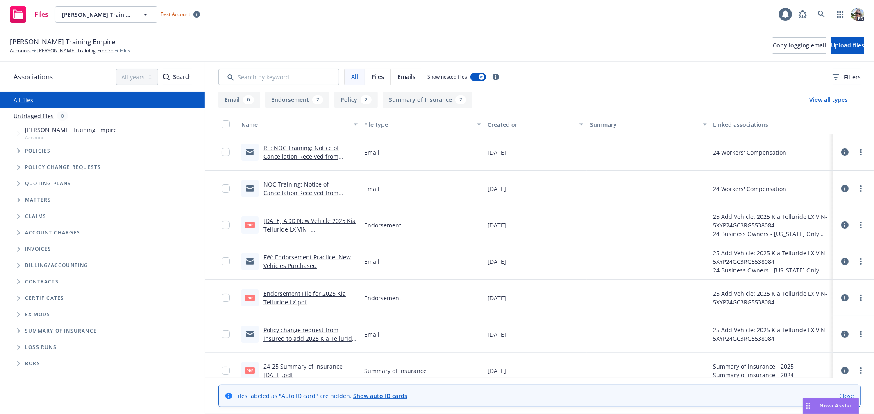
click at [283, 149] on link "RE: NOC Training: Notice of Cancellation Received from Underwriter" at bounding box center [300, 156] width 75 height 25
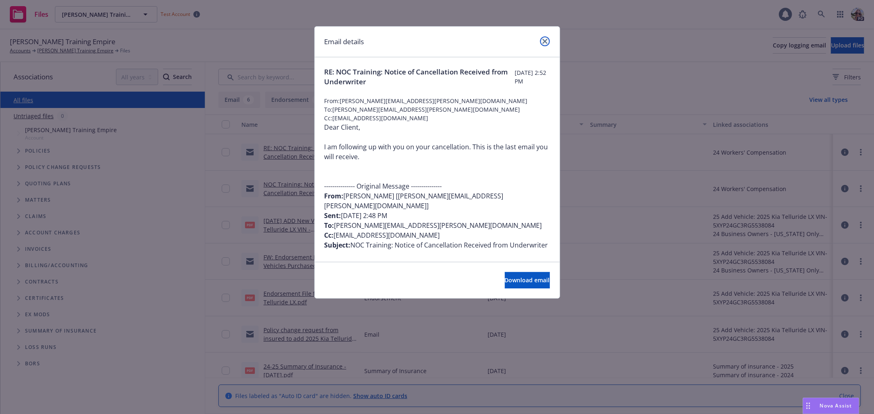
click at [543, 43] on icon "close" at bounding box center [544, 41] width 5 height 5
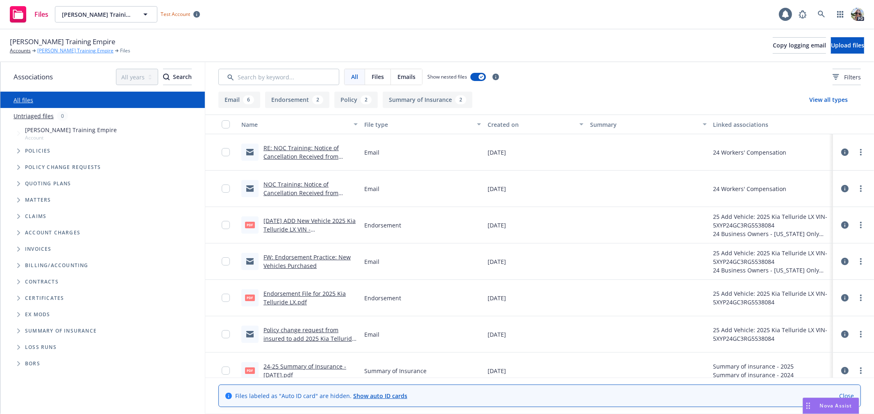
click at [77, 51] on link "[PERSON_NAME] Training Empire" at bounding box center [75, 50] width 76 height 7
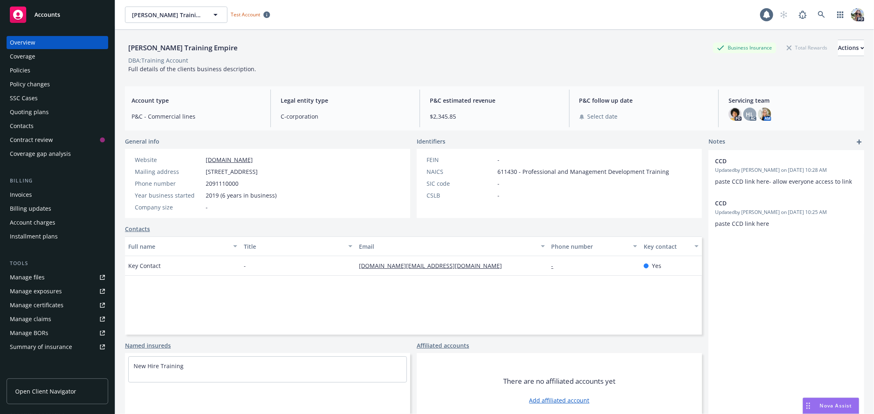
click at [27, 96] on div "SSC Cases" at bounding box center [24, 98] width 28 height 13
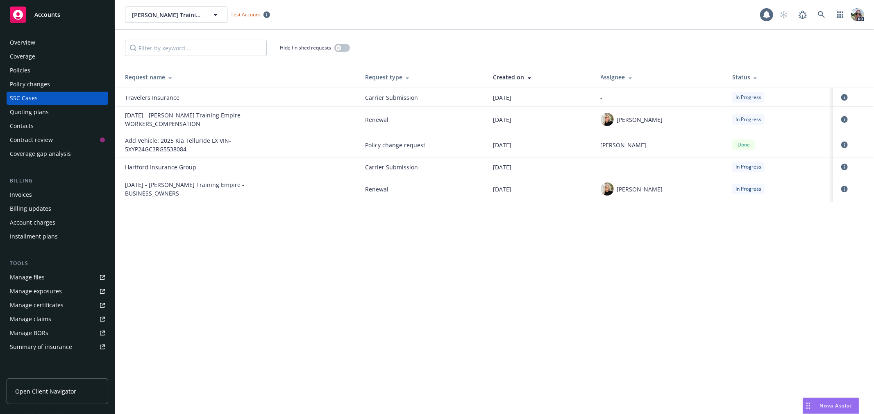
click at [27, 68] on div "Policies" at bounding box center [20, 70] width 20 height 13
